Goal: Task Accomplishment & Management: Use online tool/utility

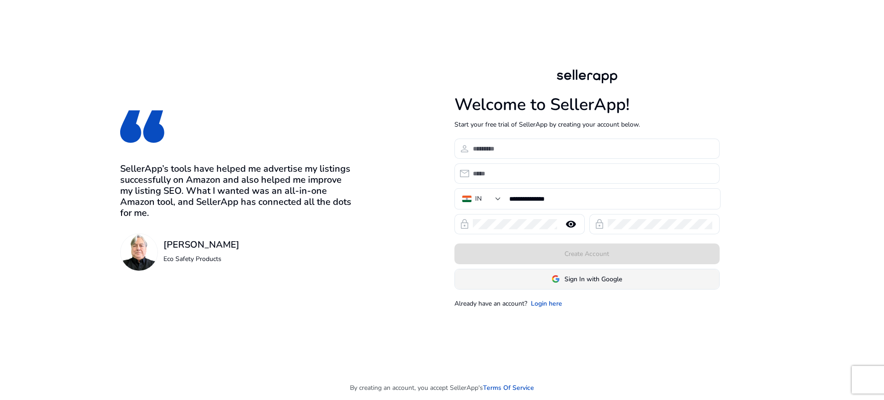
click at [571, 281] on span "Sign In with Google" at bounding box center [594, 280] width 58 height 10
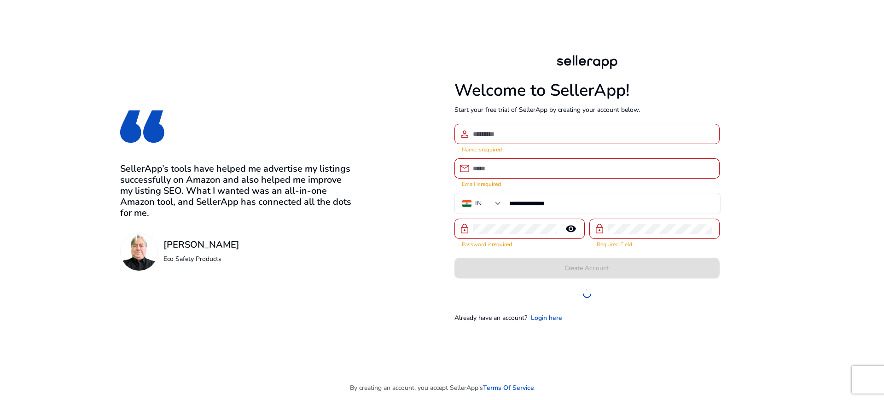
click at [743, 26] on div "**********" at bounding box center [587, 188] width 354 height 376
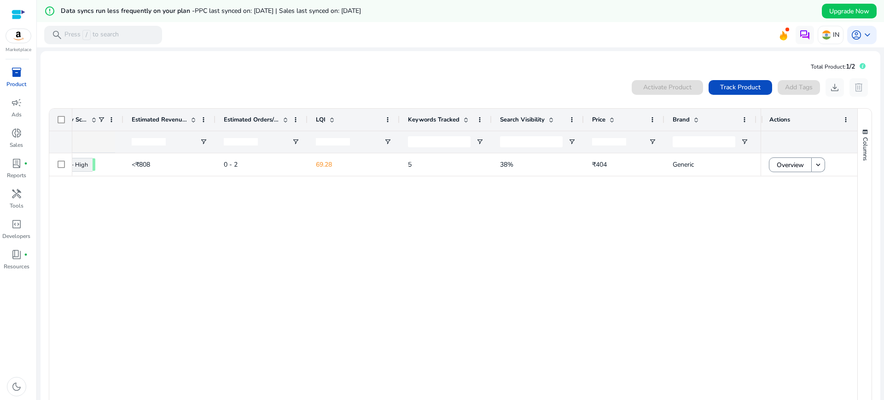
scroll to position [0, 490]
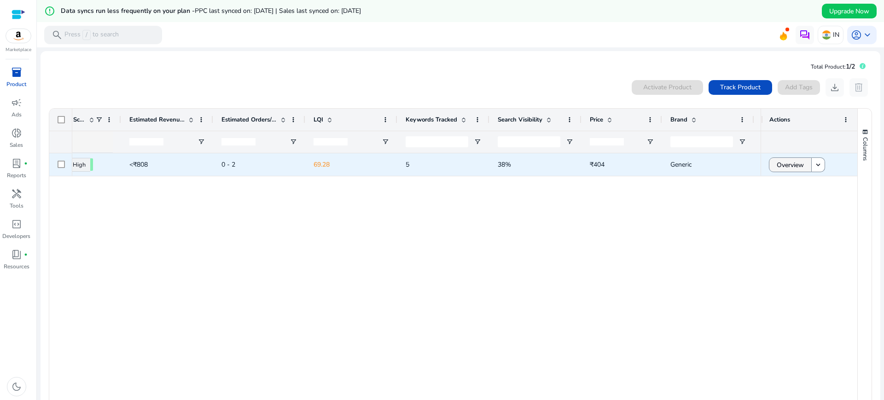
click at [790, 161] on span "Overview" at bounding box center [790, 165] width 27 height 19
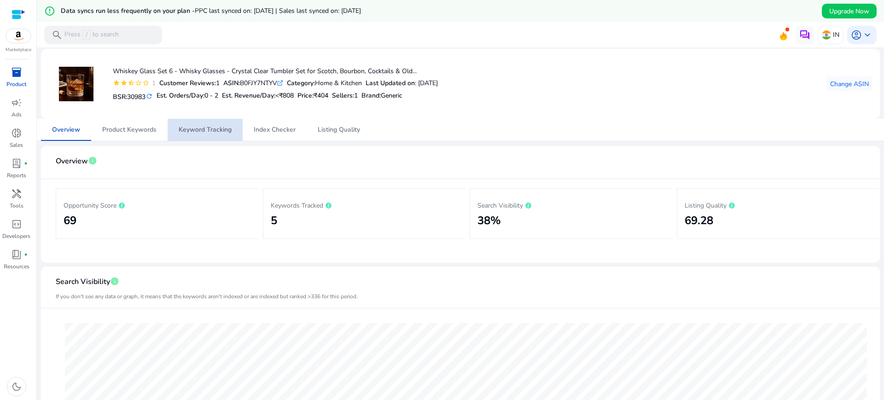
click at [211, 133] on span "Keyword Tracking" at bounding box center [205, 130] width 53 height 6
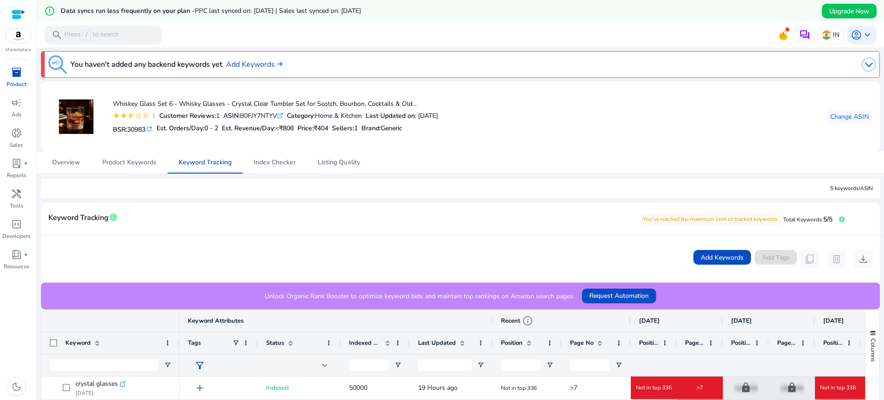
click at [17, 73] on span "inventory_2" at bounding box center [16, 72] width 11 height 11
